Goal: Task Accomplishment & Management: Complete application form

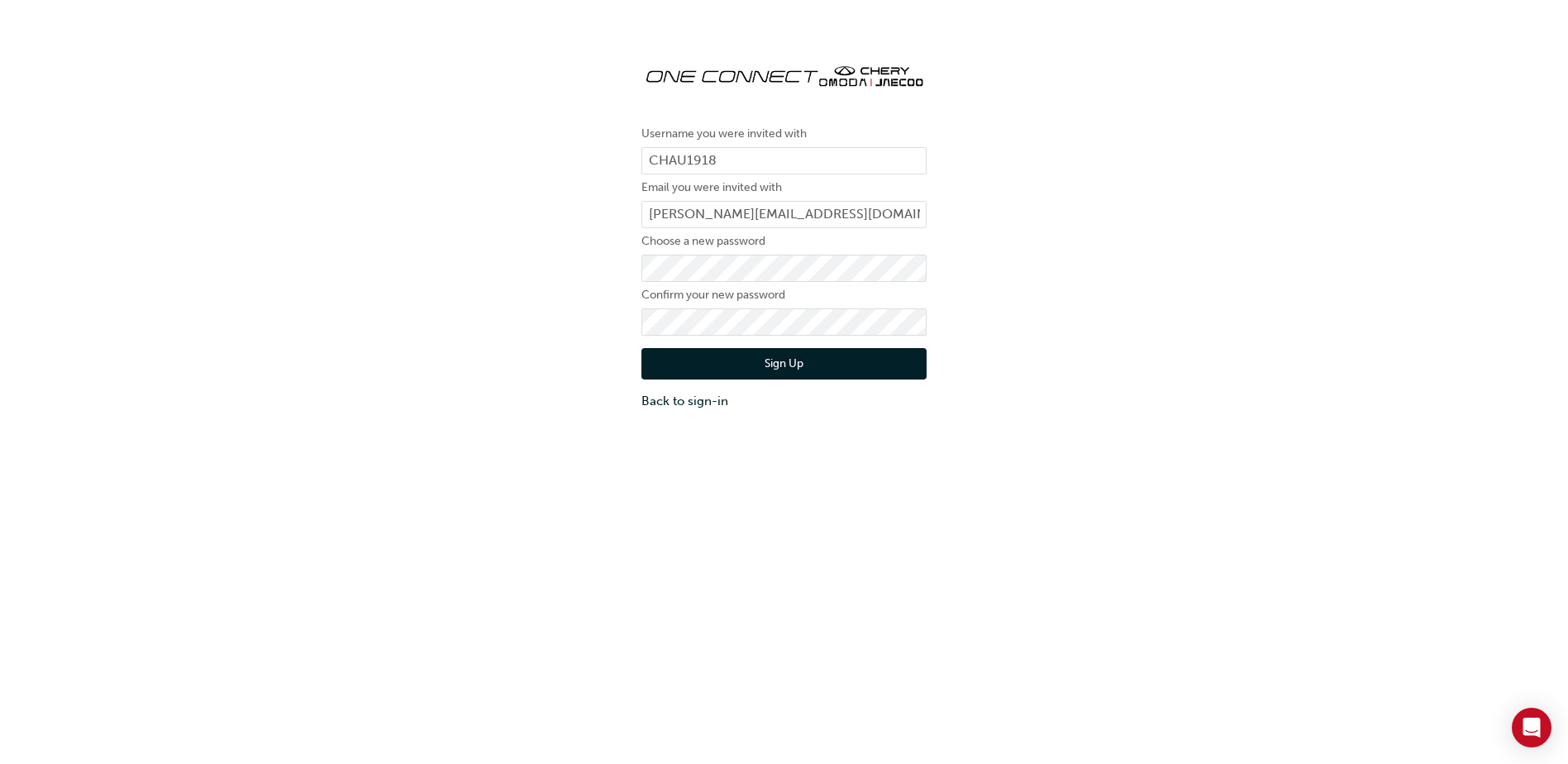
click at [528, 381] on div "Username you were invited with CHAU1918 Email you were invited with nicholas.ei…" at bounding box center [784, 229] width 1568 height 385
click at [693, 366] on button "Sign Up" at bounding box center [784, 363] width 285 height 31
drag, startPoint x: 544, startPoint y: 263, endPoint x: 666, endPoint y: 353, distance: 151.6
click at [544, 264] on div "Username you were invited with CHAU1918 Email you were invited with nicholas.ei…" at bounding box center [784, 229] width 1568 height 385
click at [675, 358] on button "Sign Up" at bounding box center [784, 363] width 285 height 31
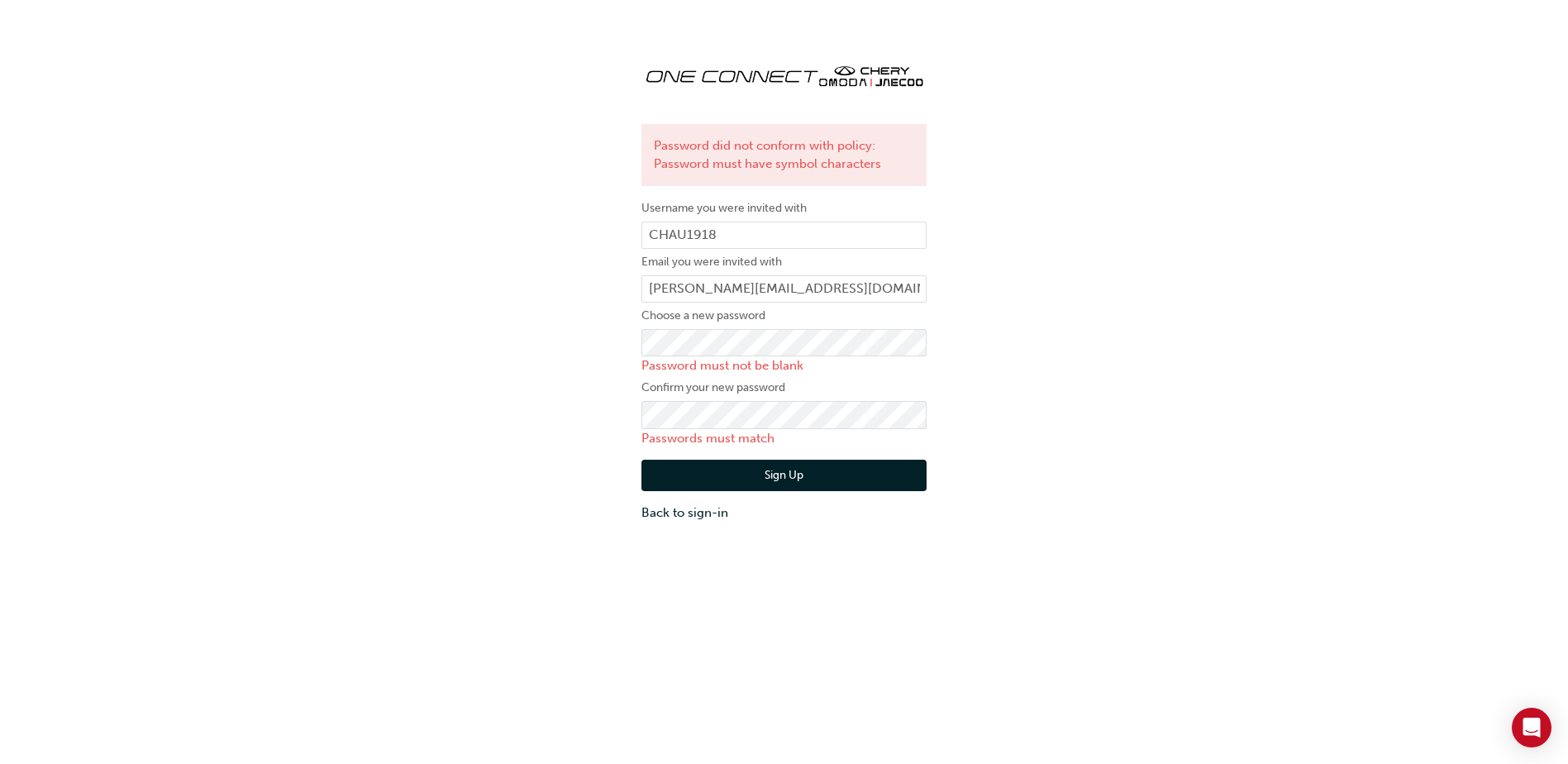
click at [430, 409] on div "Password did not conform with policy: Password must have symbol characters User…" at bounding box center [784, 286] width 1568 height 497
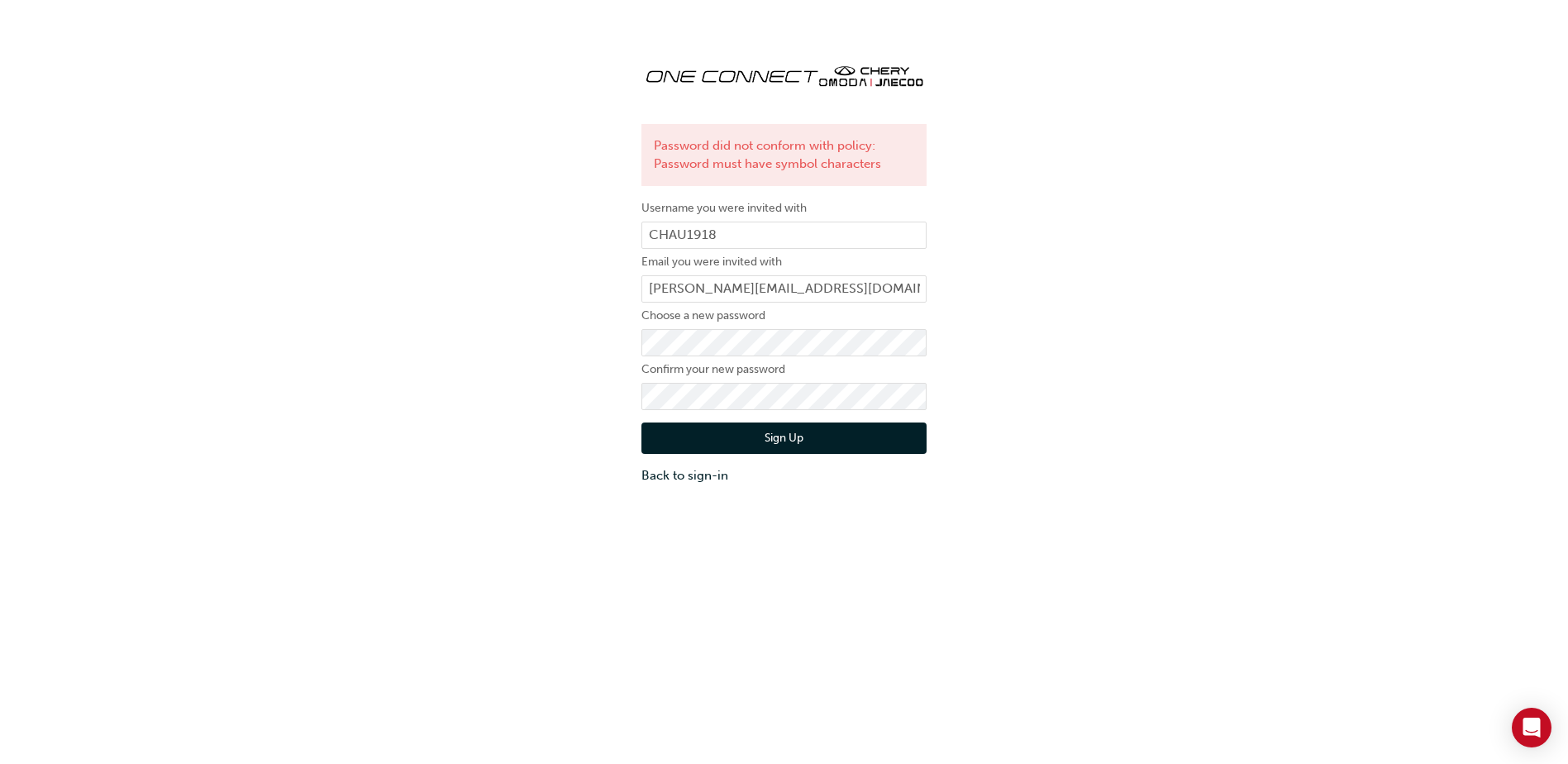
click at [584, 403] on div "Password did not conform with policy: Password must have symbol characters User…" at bounding box center [784, 266] width 1568 height 459
click at [724, 426] on button "Sign Up" at bounding box center [784, 437] width 285 height 31
click at [854, 445] on button "Sign Up" at bounding box center [784, 437] width 285 height 31
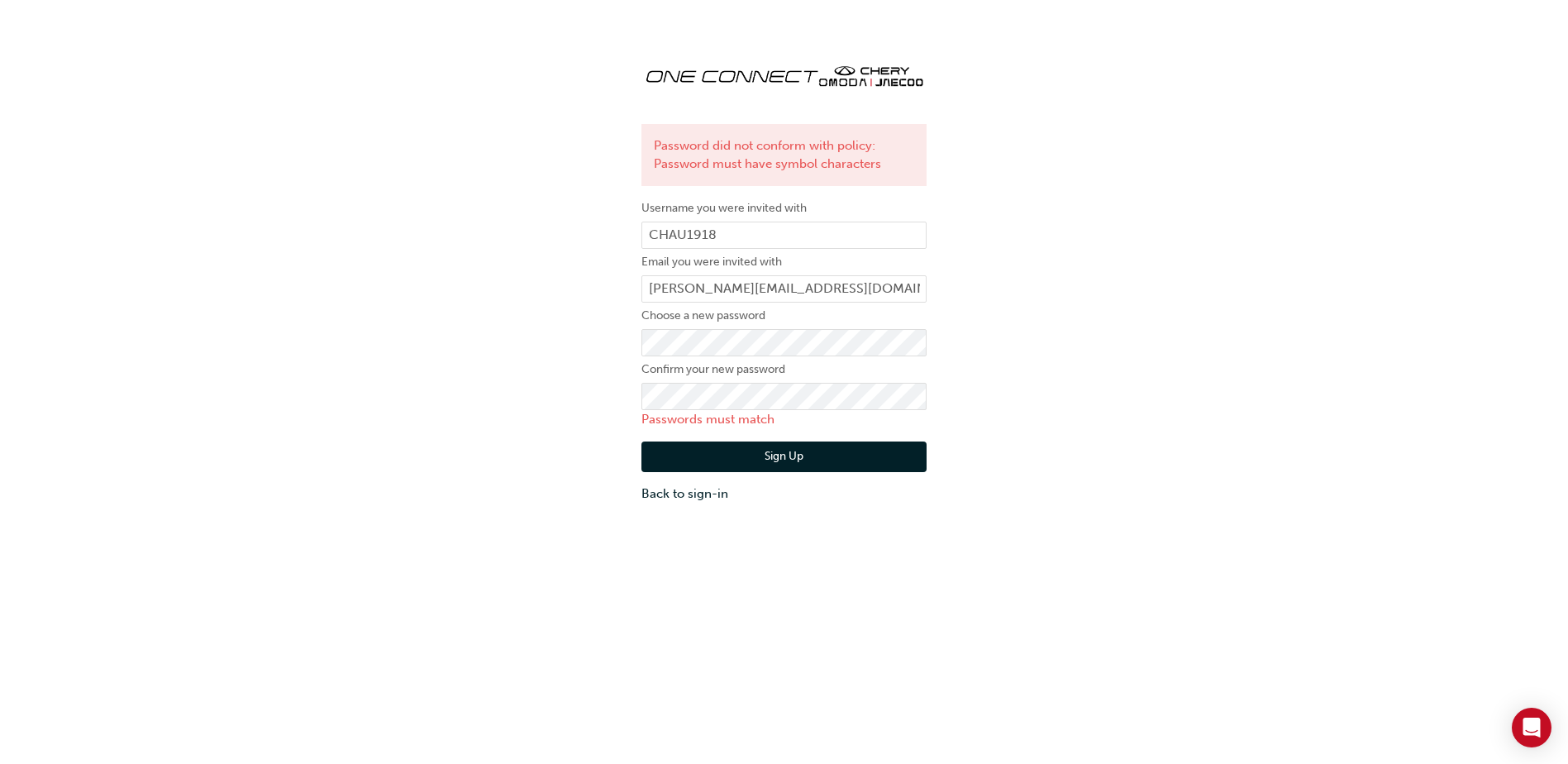
click at [531, 394] on div "Password did not conform with policy: Password must have symbol characters User…" at bounding box center [784, 276] width 1568 height 478
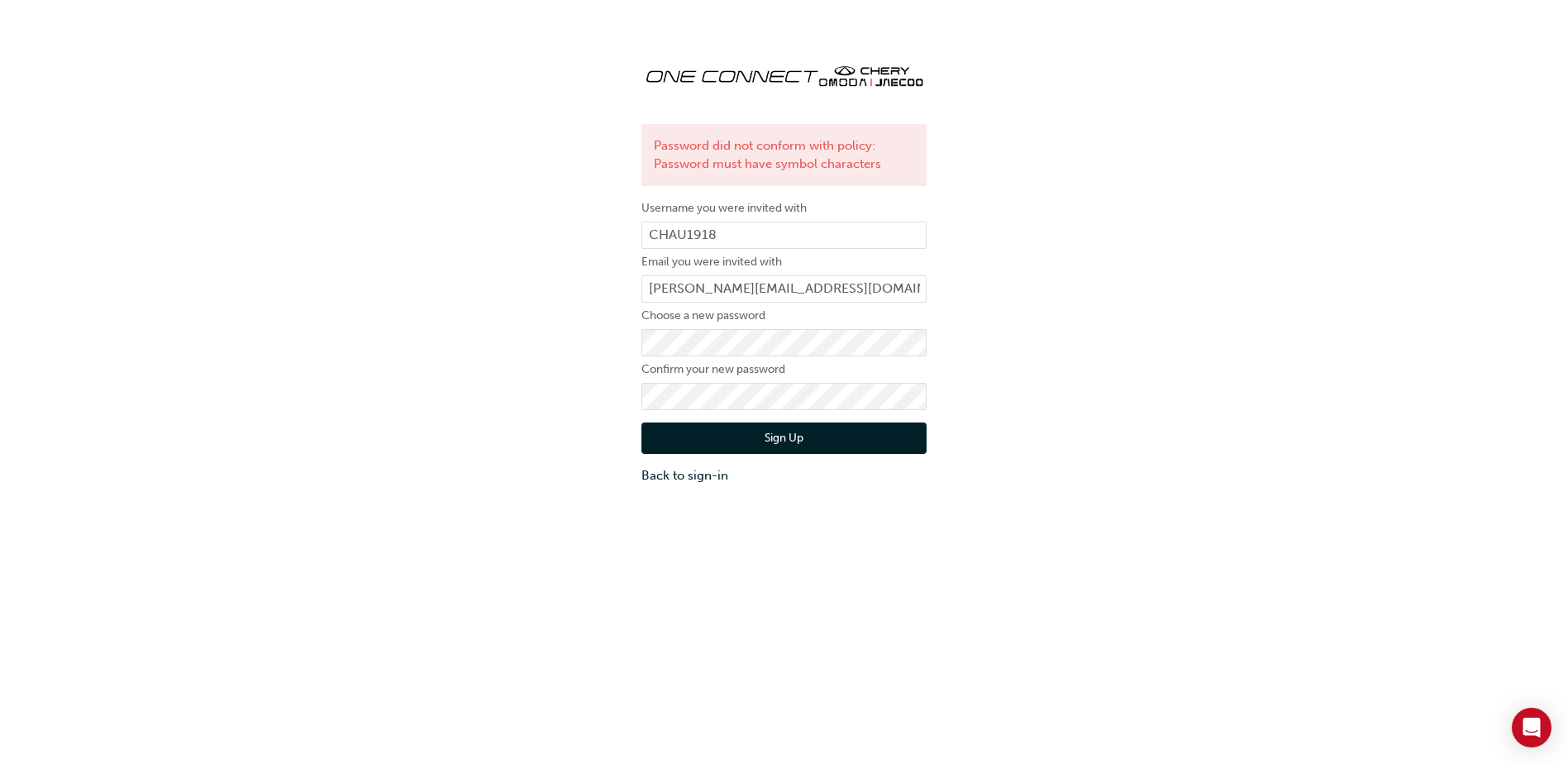
click at [561, 420] on div "Password did not conform with policy: Password must have symbol characters User…" at bounding box center [784, 266] width 1568 height 459
click at [693, 442] on button "Sign Up" at bounding box center [784, 437] width 285 height 31
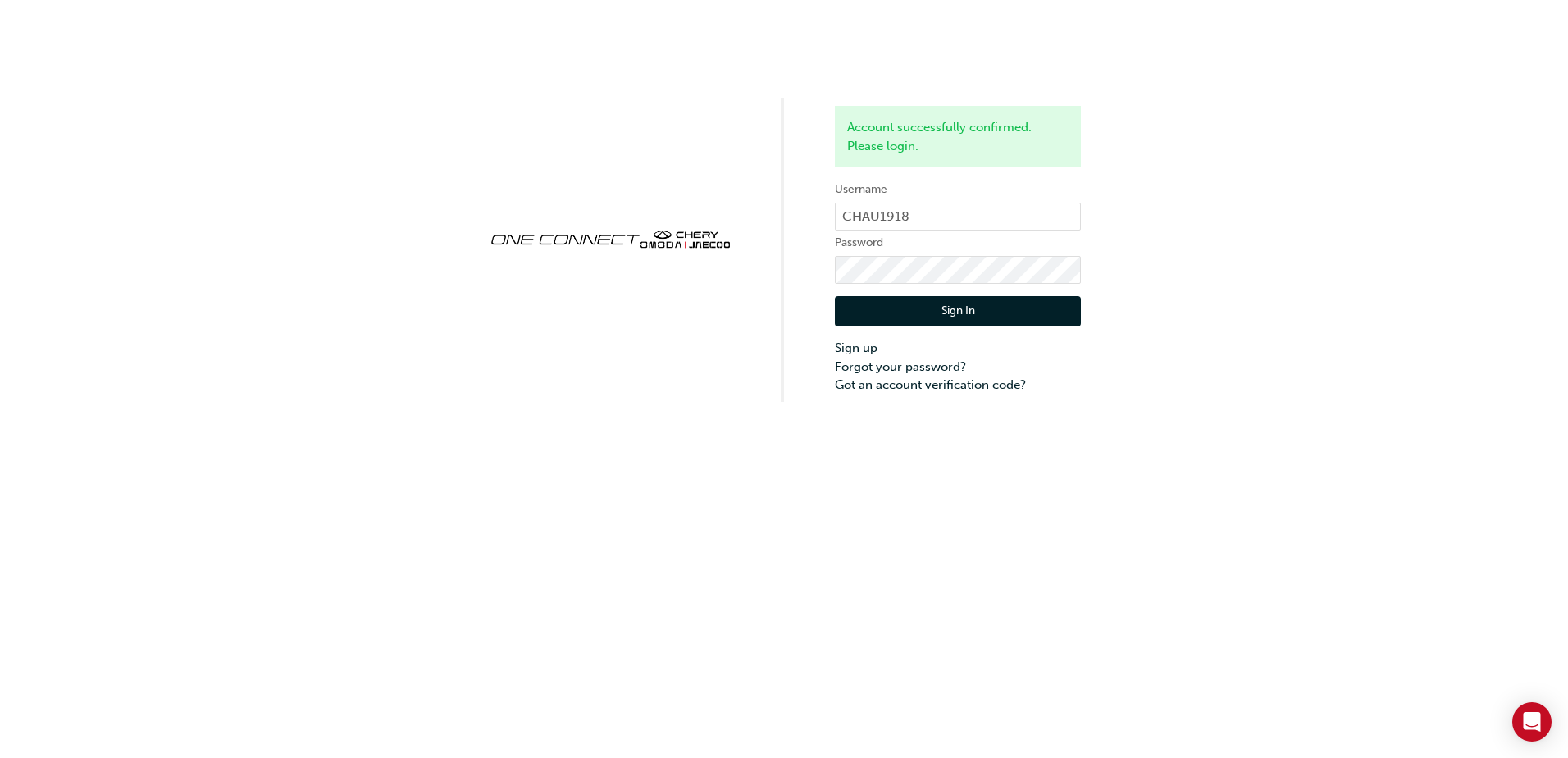
click at [956, 315] on button "Sign In" at bounding box center [958, 311] width 246 height 31
